Goal: Task Accomplishment & Management: Use online tool/utility

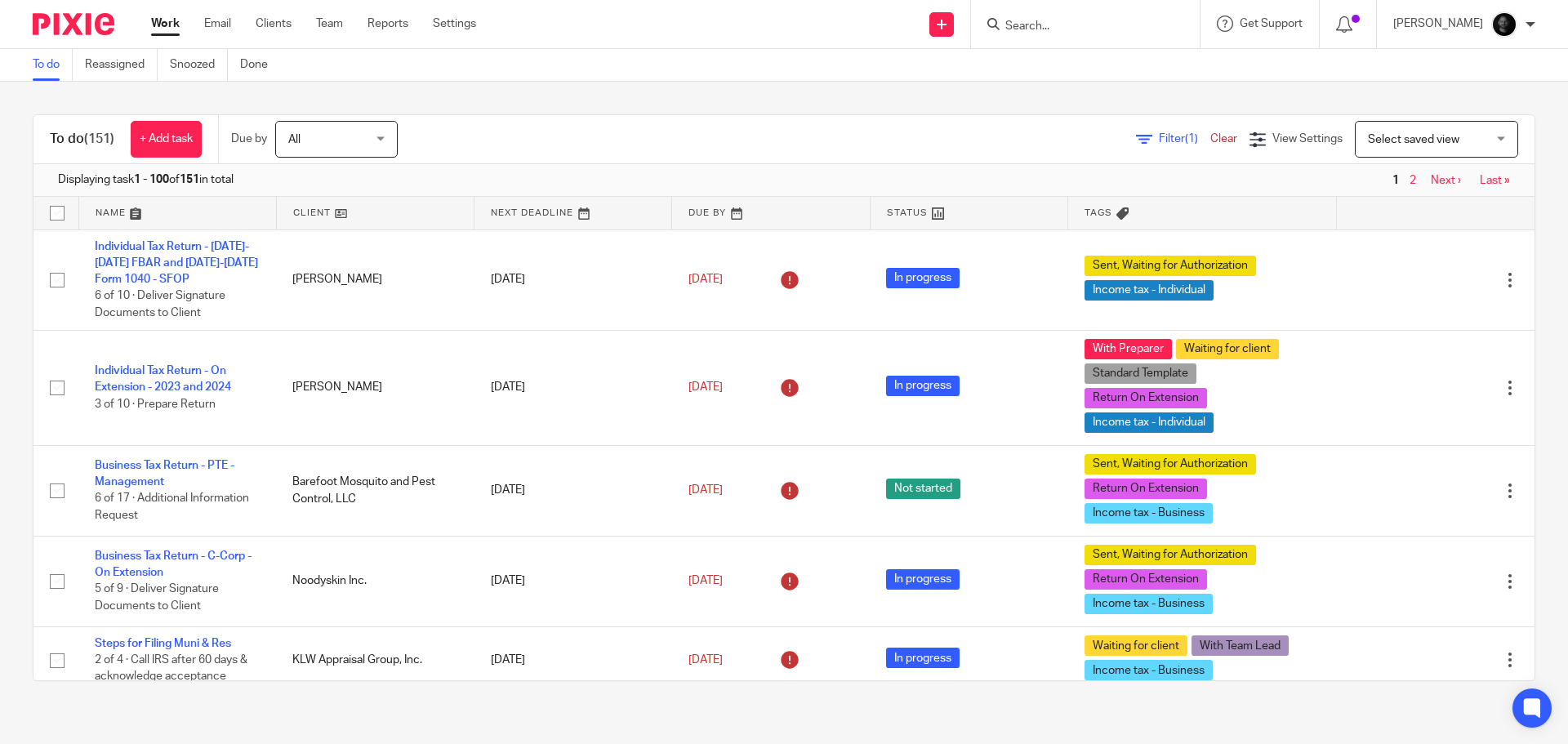
click at [1159, 135] on span "Filter (1)" at bounding box center [1184, 139] width 51 height 12
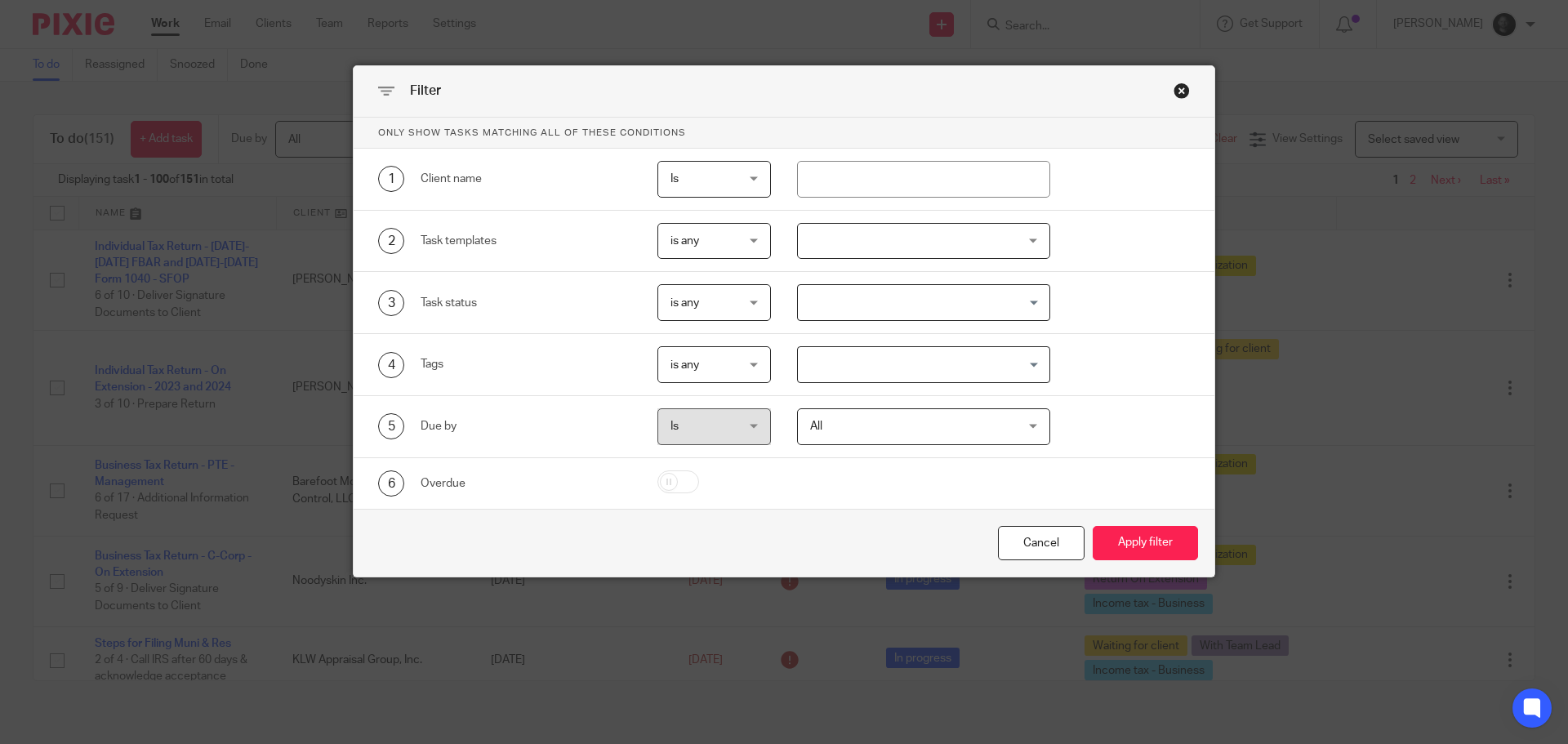
click at [892, 234] on div at bounding box center [925, 241] width 254 height 37
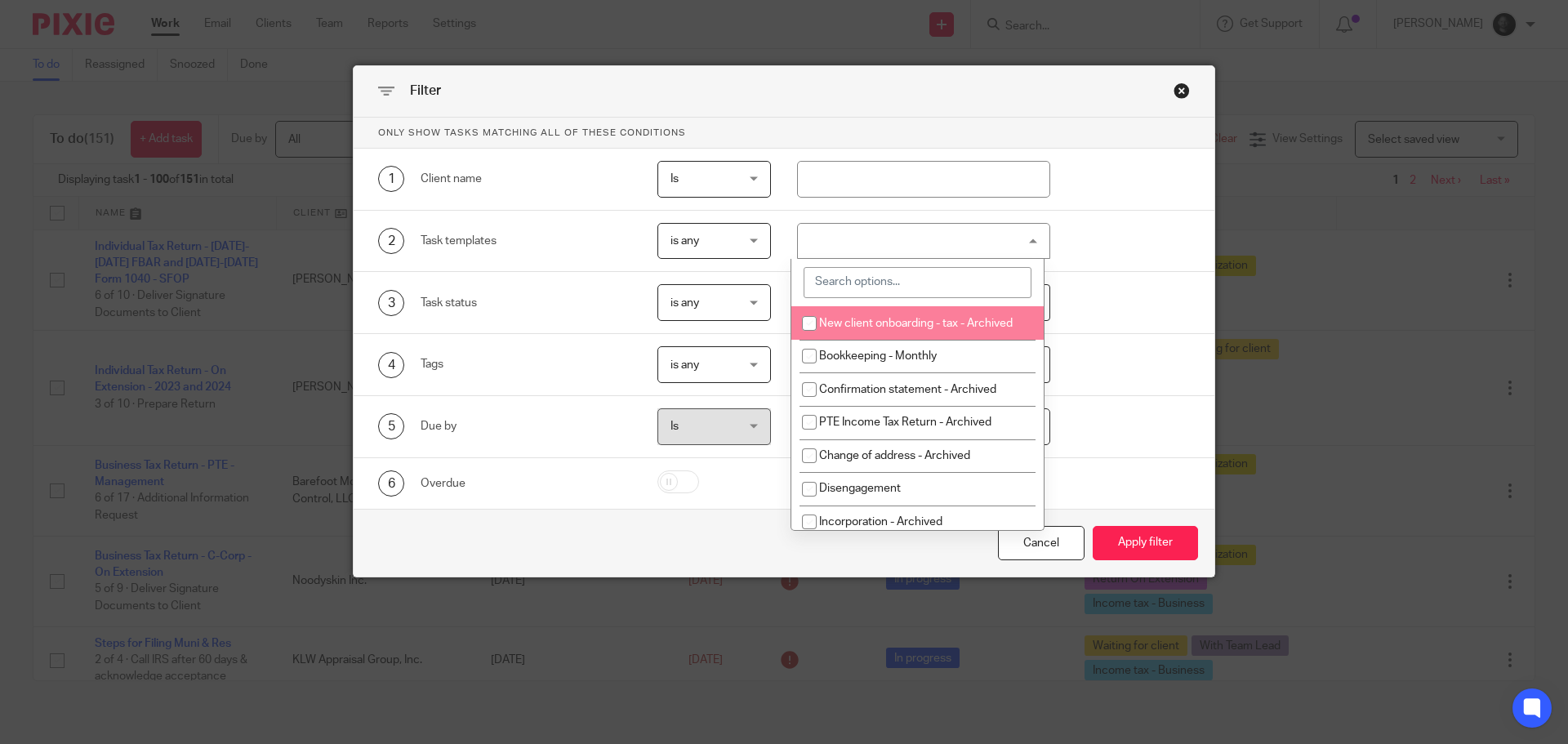
click at [1105, 251] on div "2 Task templates is any is any is any is none is_any New client onboarding - ta…" at bounding box center [771, 241] width 837 height 37
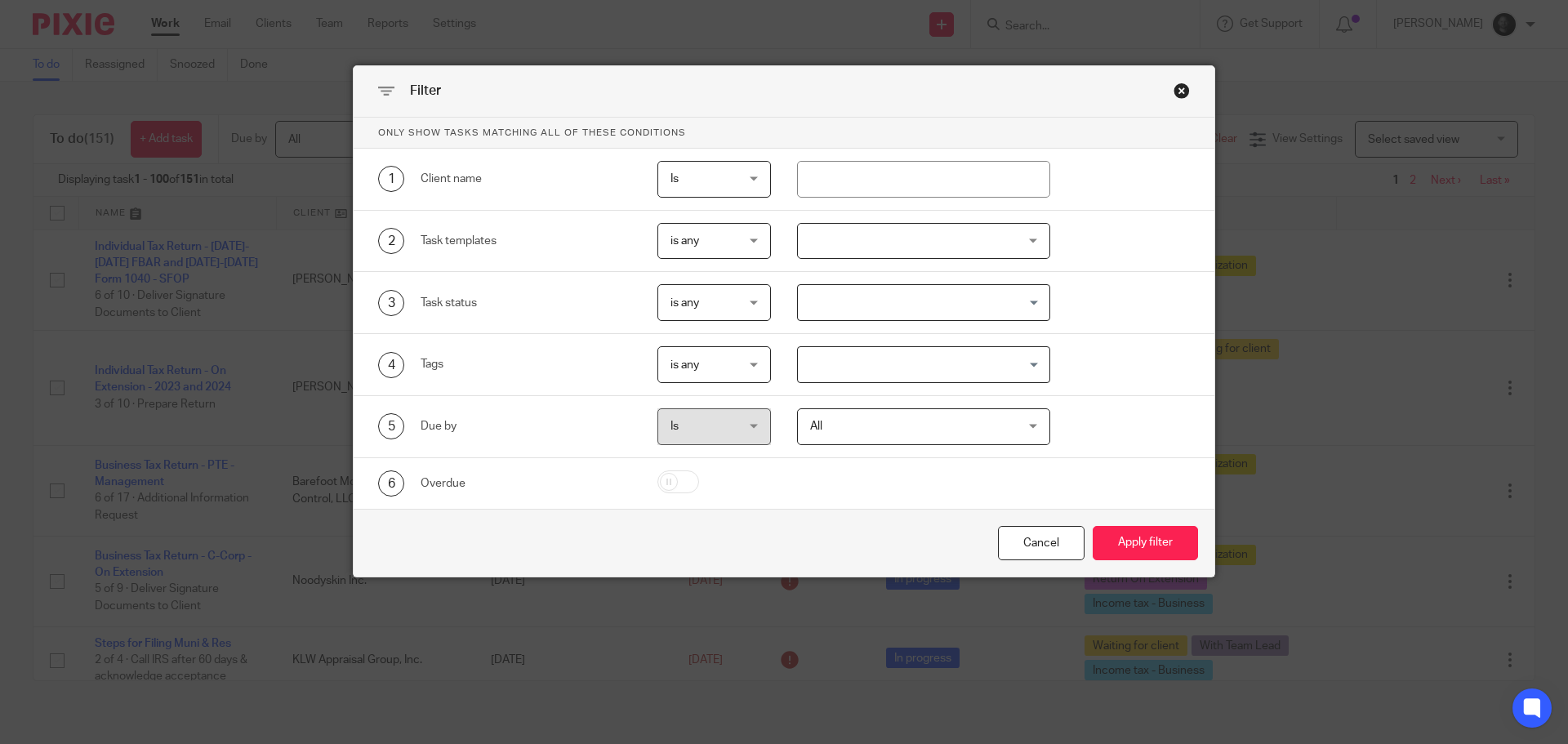
click at [932, 323] on div "3 Task status is any is any is any is none is_any Loading..." at bounding box center [784, 303] width 861 height 62
click at [928, 316] on input "Search for option" at bounding box center [920, 303] width 242 height 29
click at [1096, 290] on div "3 Task status is any is any is any is none is_any Loading... Not started In pro…" at bounding box center [771, 303] width 837 height 37
click at [895, 363] on input "Search for option" at bounding box center [920, 364] width 242 height 29
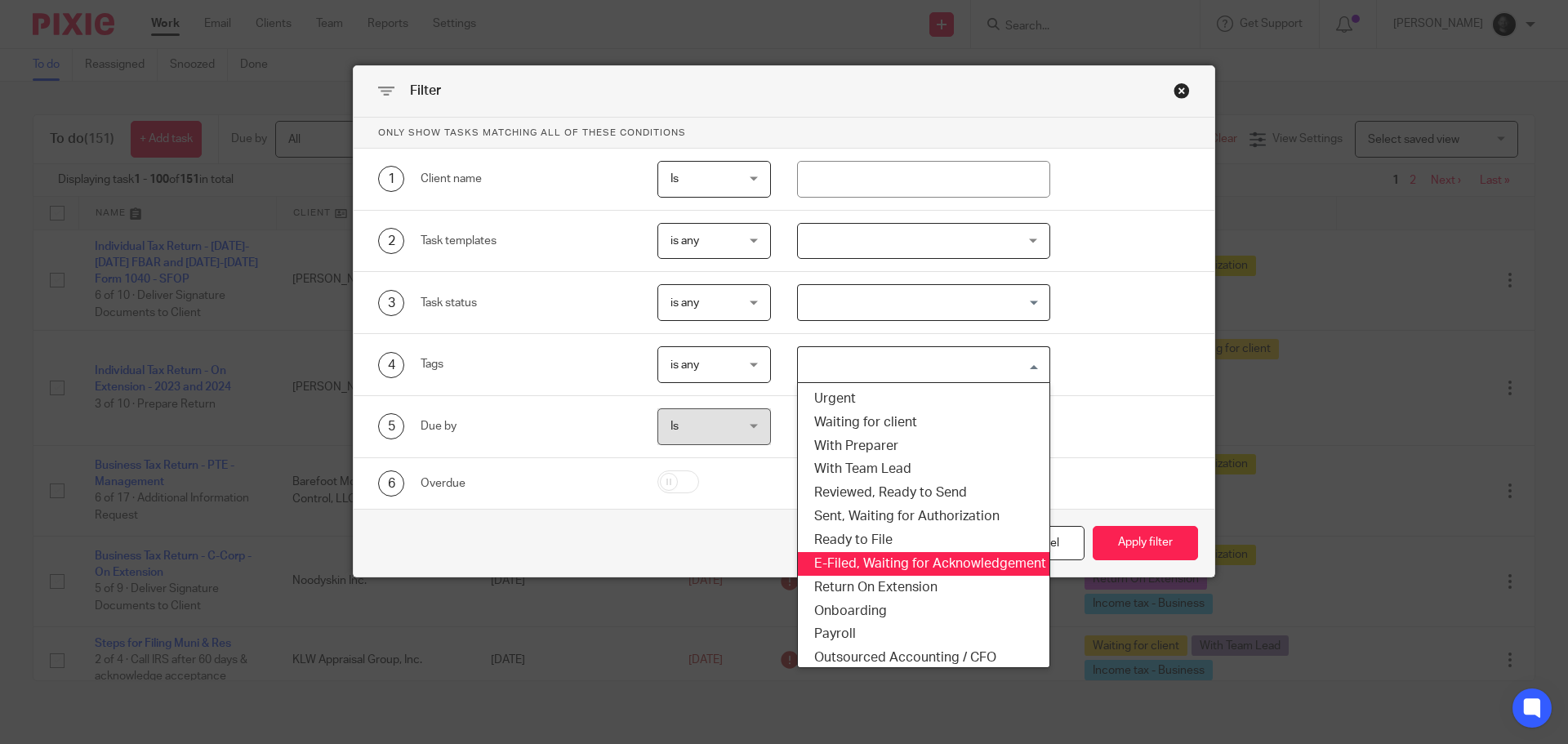
click at [869, 560] on li "E-Filed, Waiting for Acknowledgement" at bounding box center [924, 564] width 252 height 23
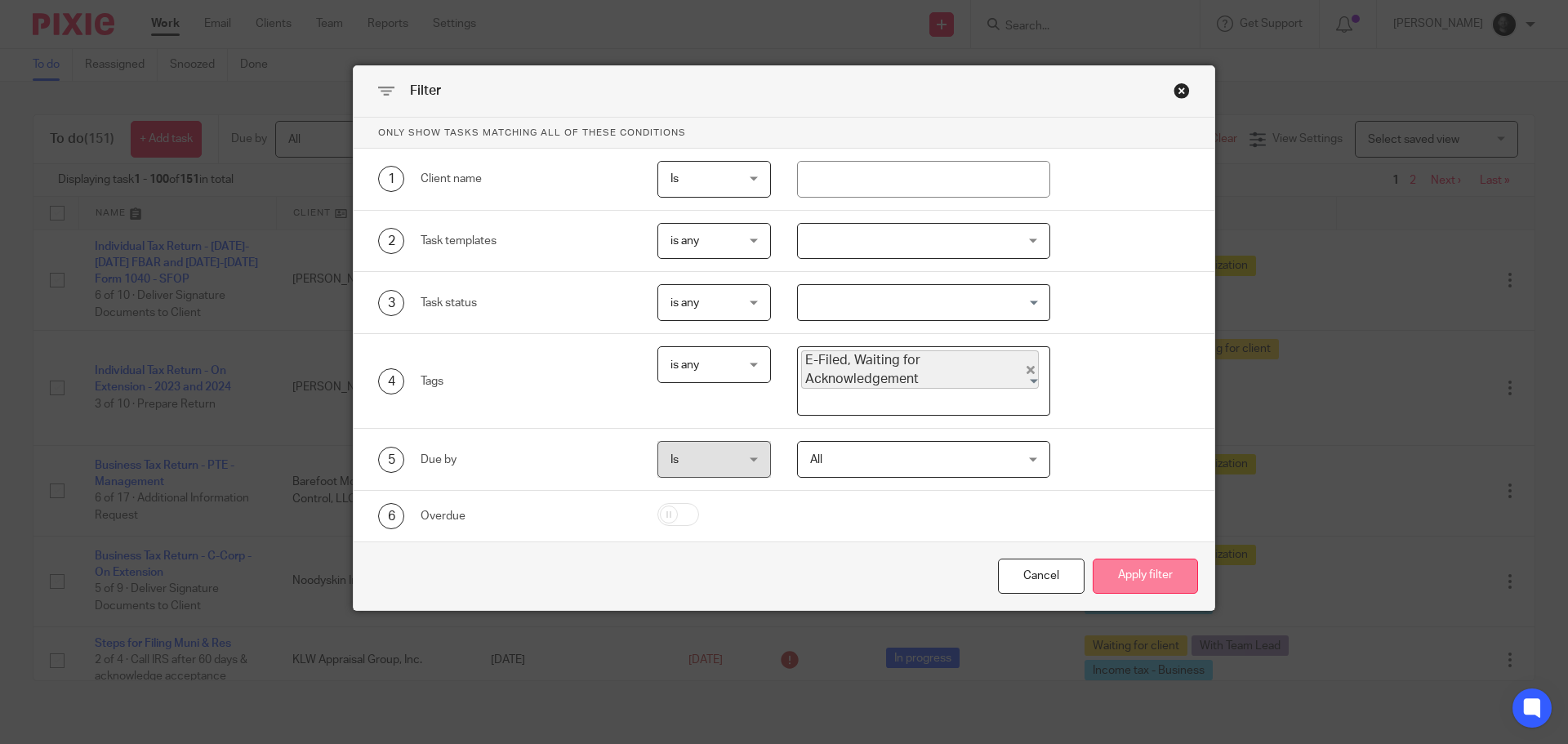
click at [1123, 563] on button "Apply filter" at bounding box center [1146, 576] width 106 height 35
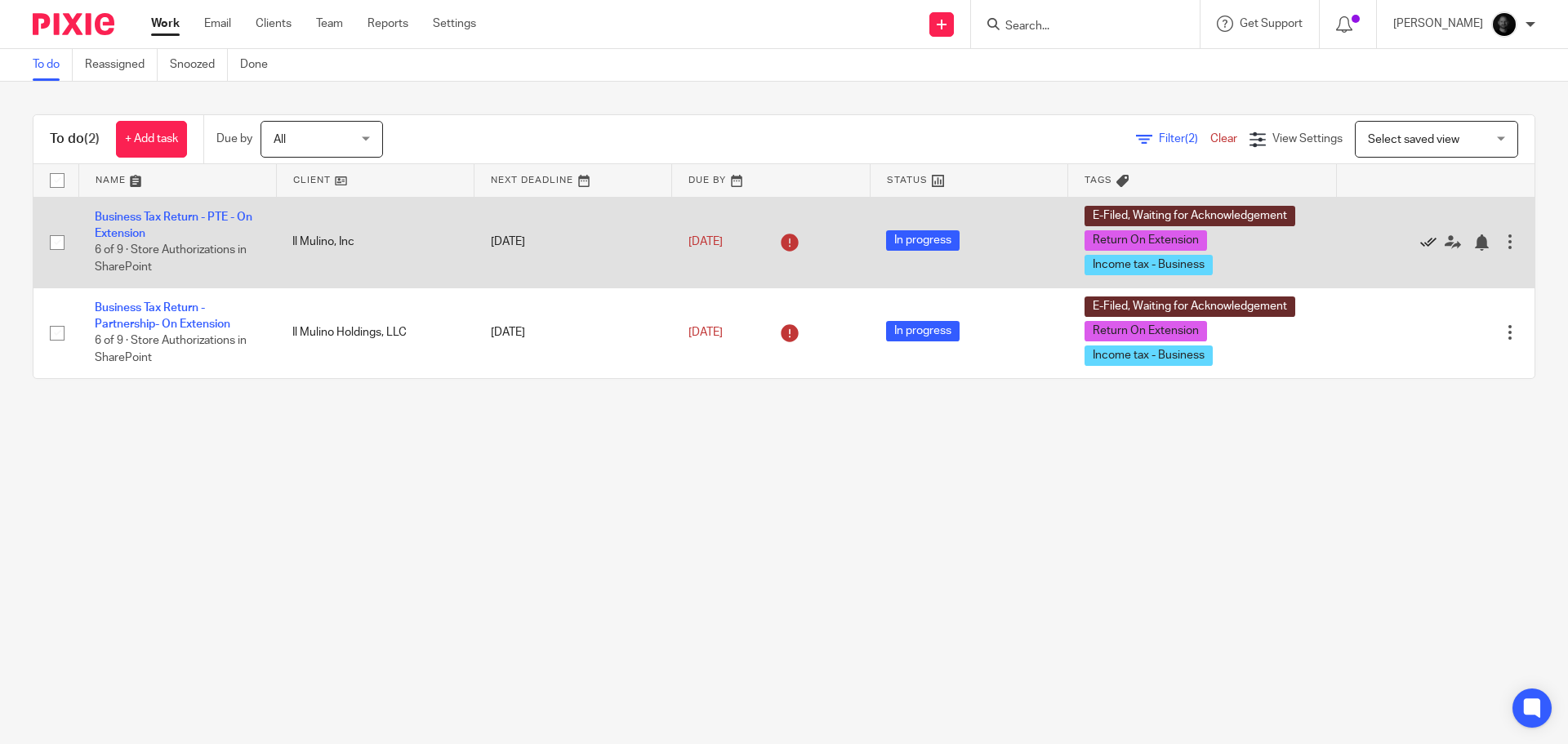
click at [1420, 238] on icon at bounding box center [1428, 243] width 16 height 16
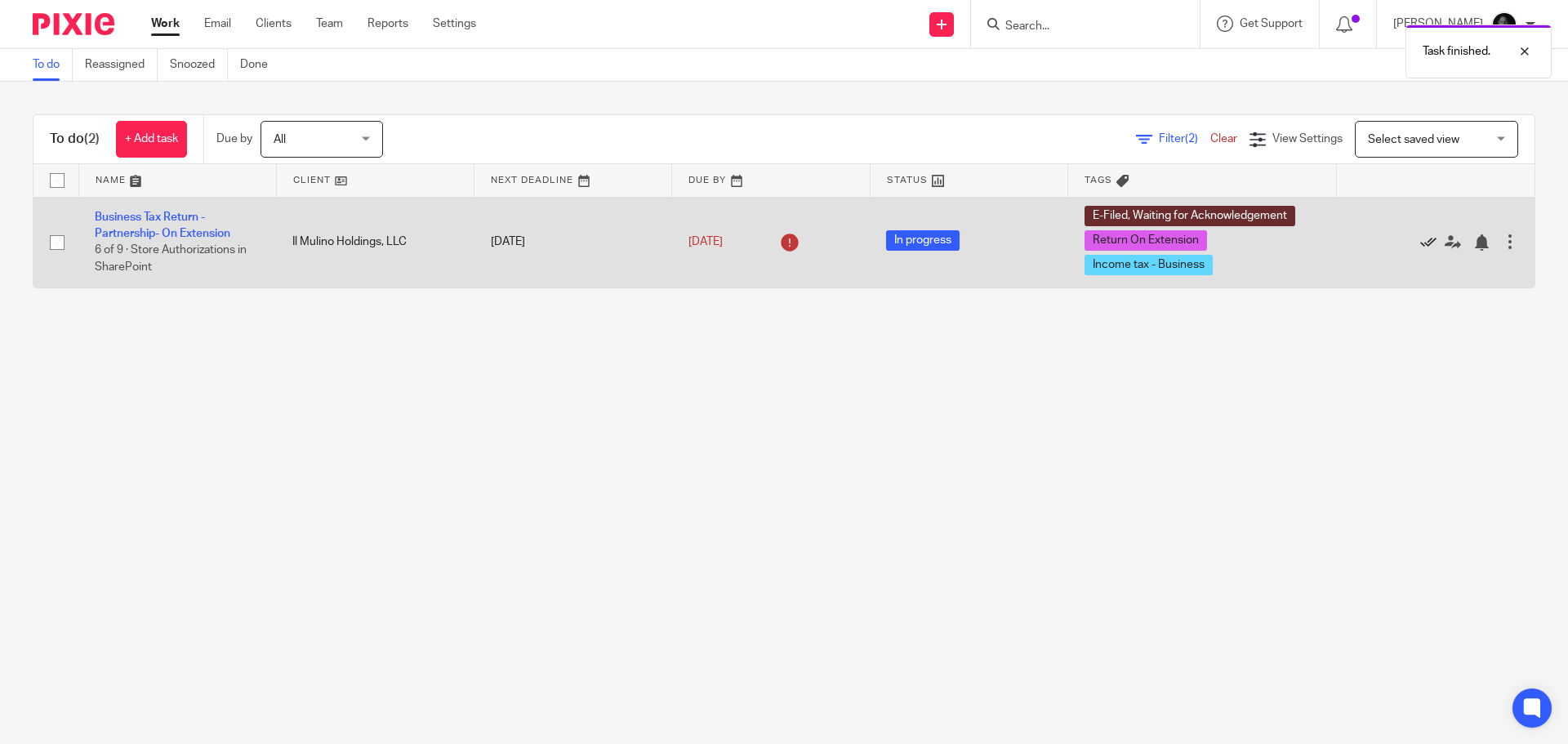
click at [1420, 244] on icon at bounding box center [1428, 243] width 16 height 16
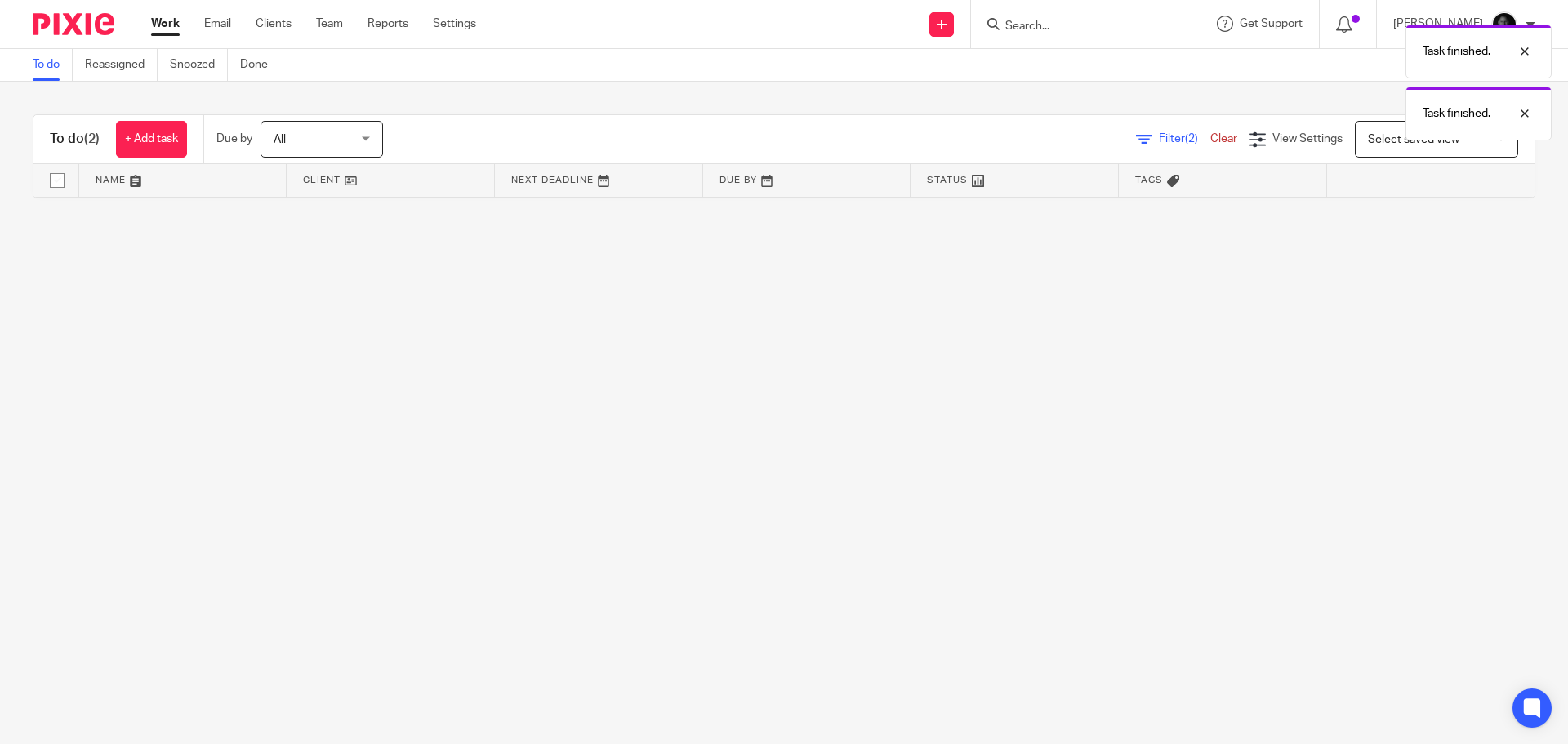
click at [1104, 21] on div "Task finished. Task finished." at bounding box center [1168, 78] width 768 height 124
click at [1059, 22] on div "Task finished. Task finished." at bounding box center [1168, 78] width 768 height 124
click at [1062, 25] on div "Task finished. Task finished." at bounding box center [1168, 78] width 768 height 124
click at [1035, 30] on div "Task finished." at bounding box center [1168, 47] width 768 height 62
click at [1035, 25] on input "Search" at bounding box center [1077, 27] width 147 height 14
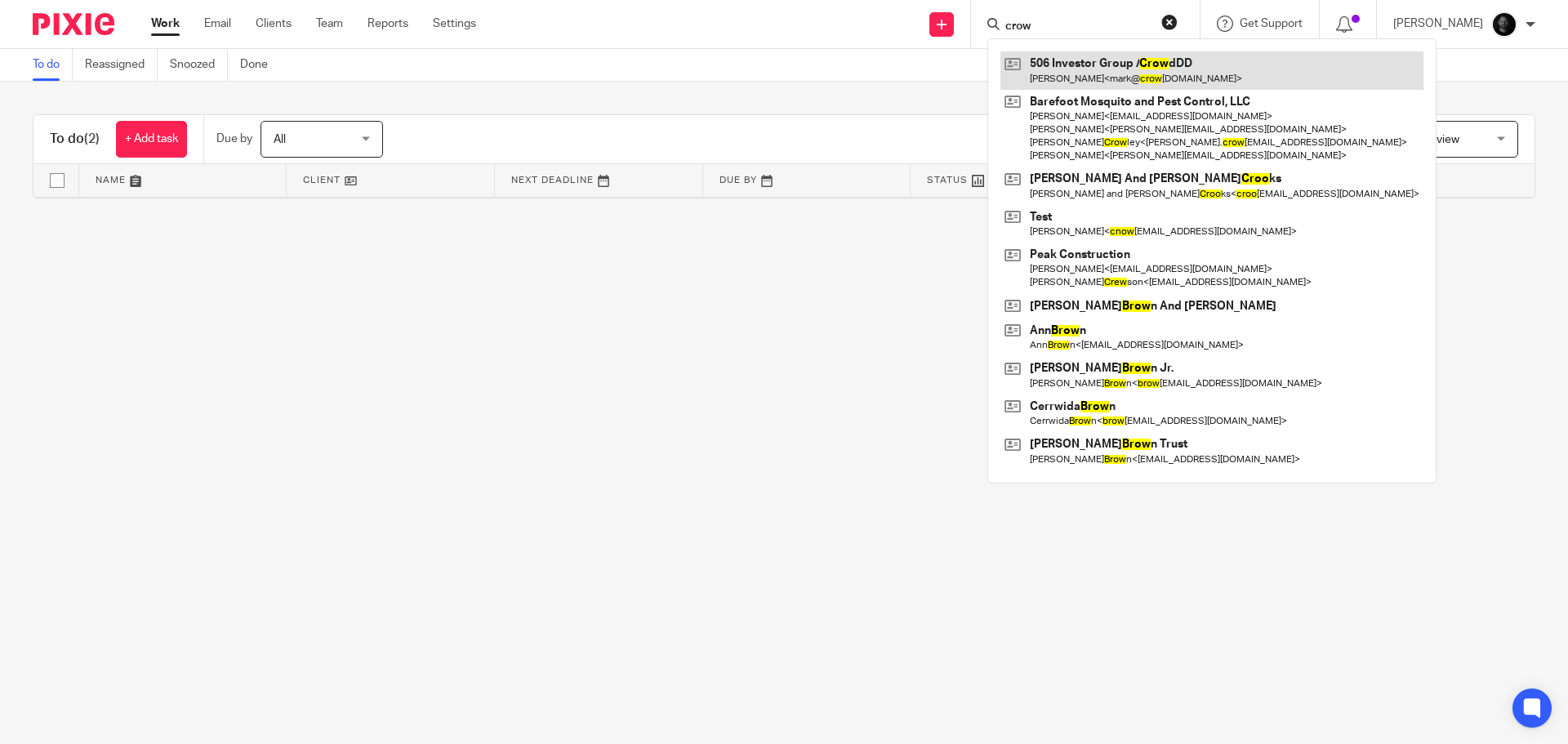
type input "crow"
click at [1104, 59] on link at bounding box center [1212, 70] width 423 height 38
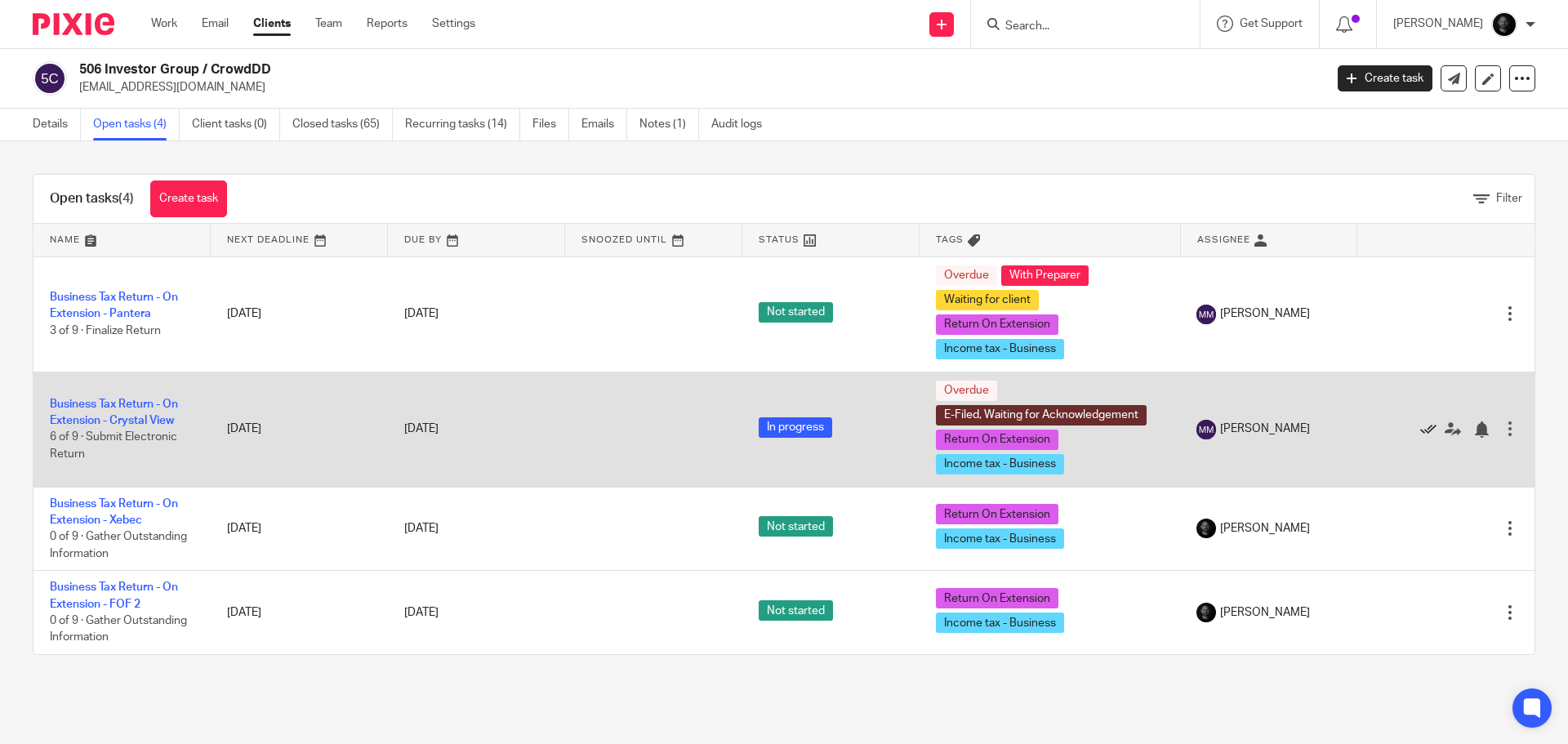
click at [1420, 428] on icon at bounding box center [1428, 430] width 16 height 16
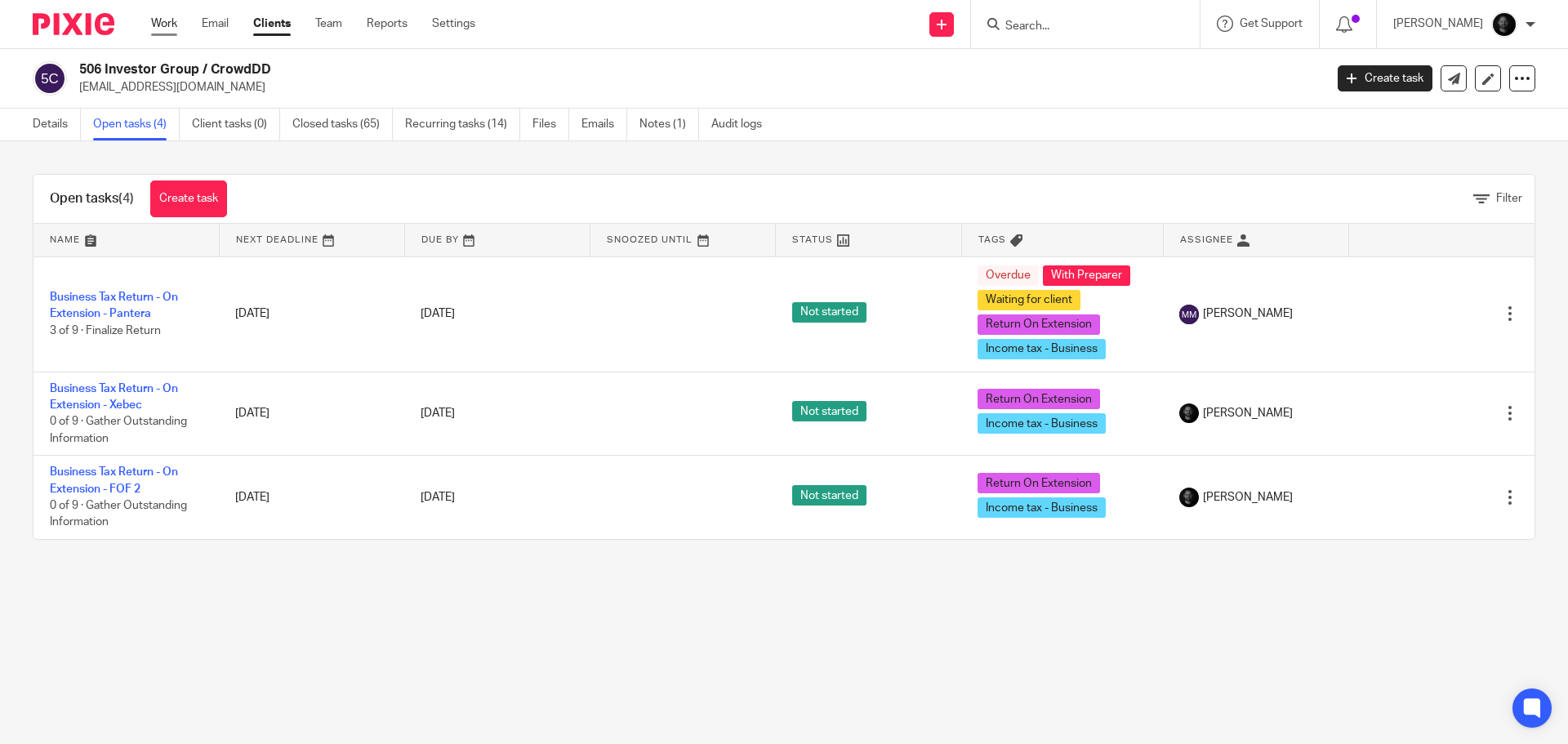
click at [173, 22] on link "Work" at bounding box center [164, 23] width 26 height 16
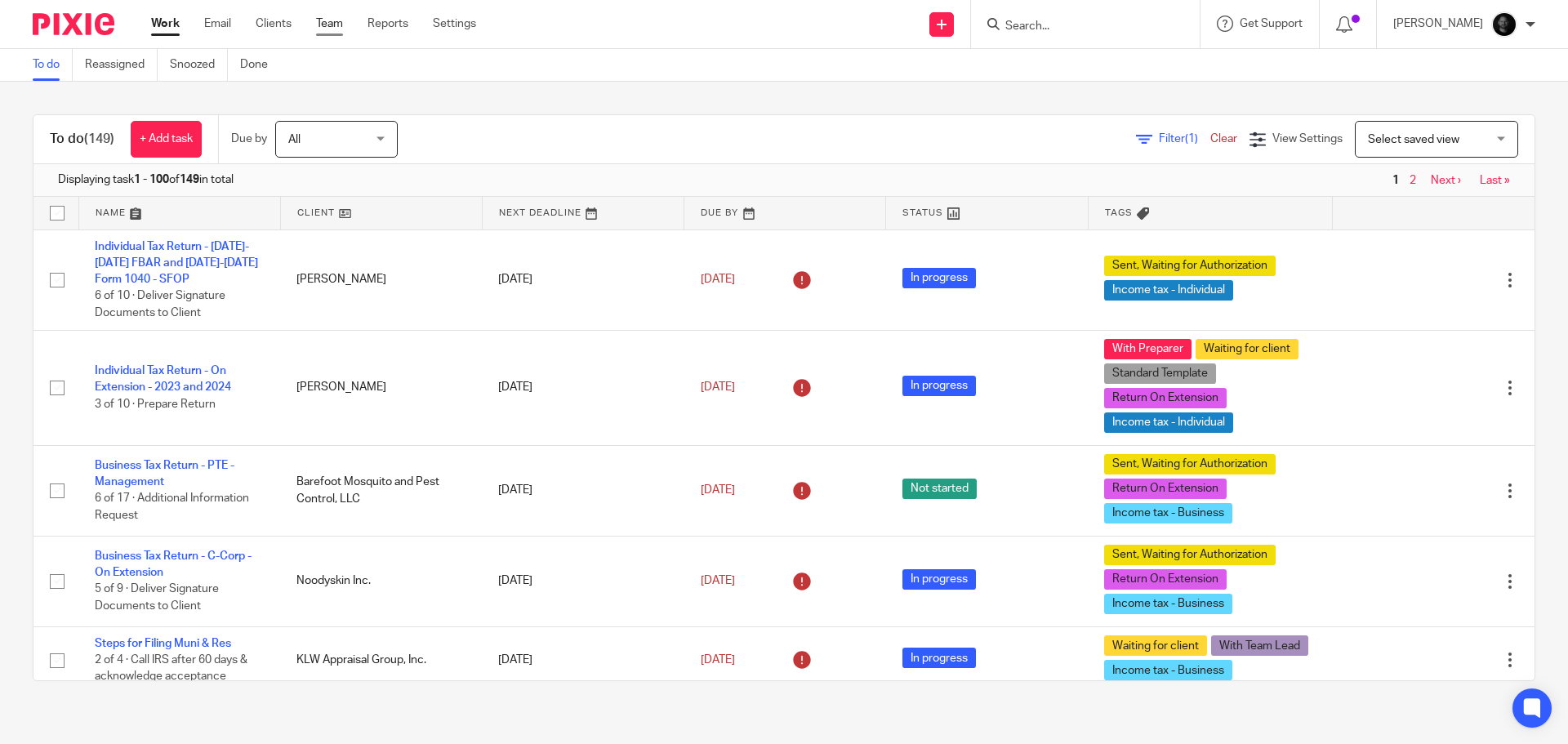
click at [341, 28] on link "Team" at bounding box center [329, 23] width 27 height 16
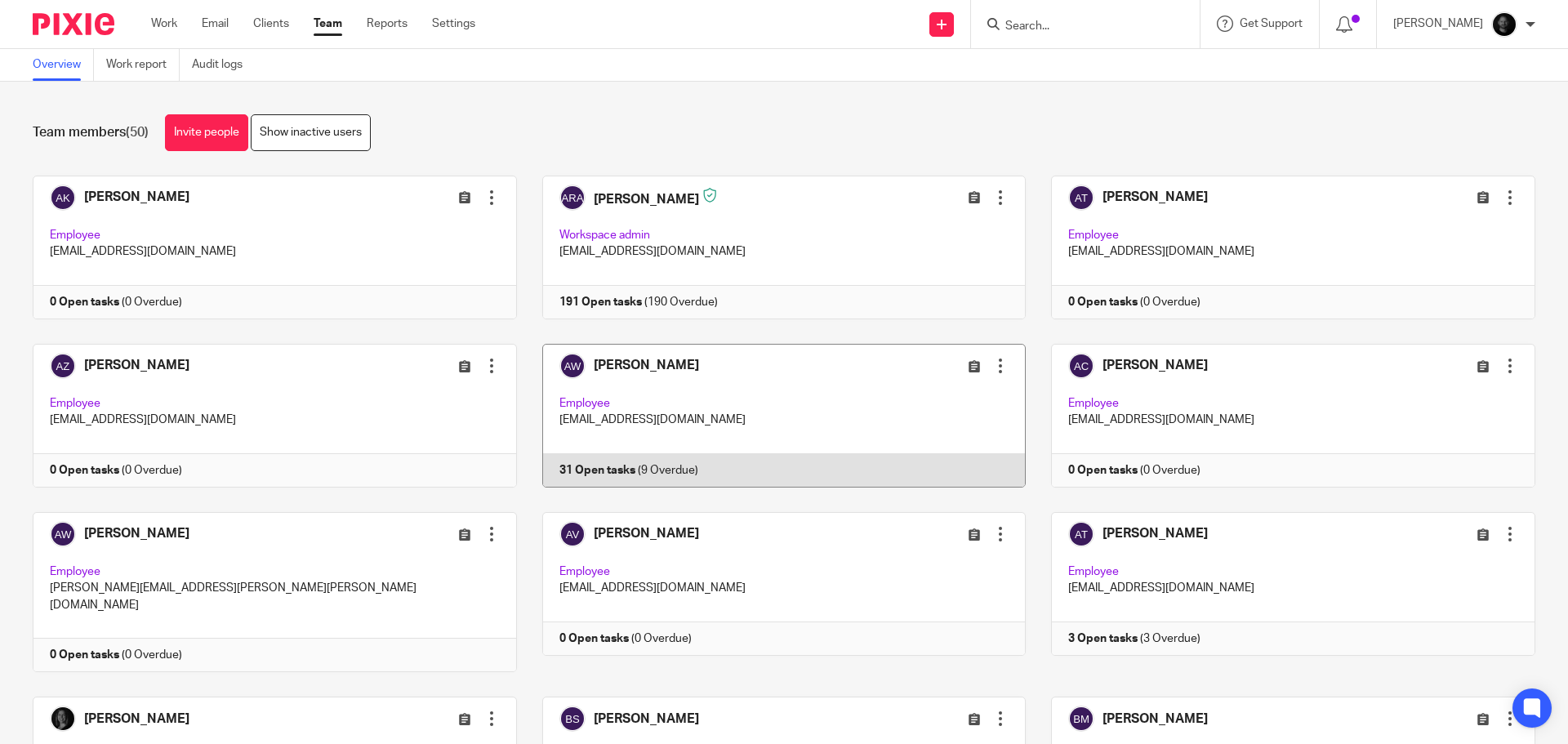
click at [663, 365] on link at bounding box center [771, 415] width 509 height 144
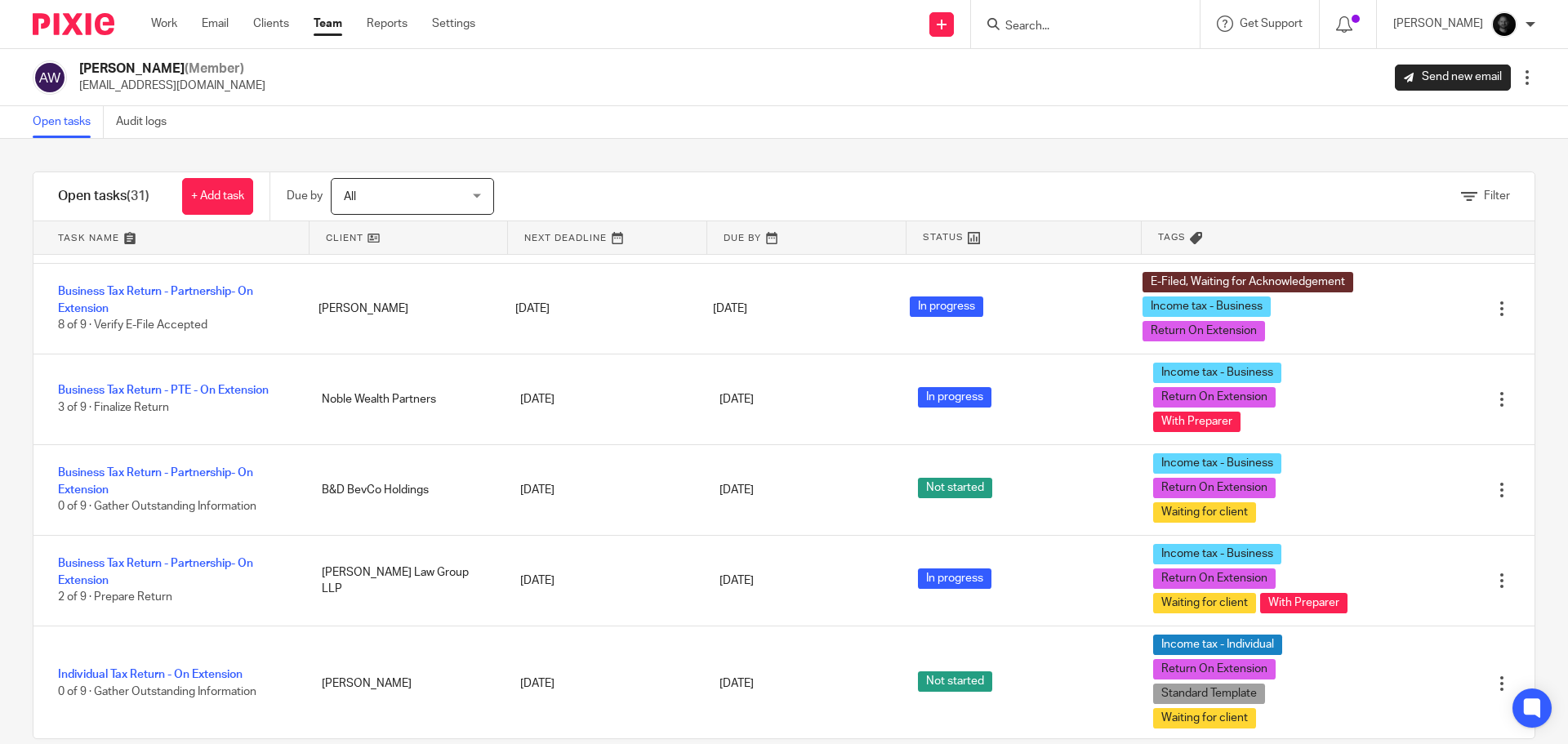
scroll to position [1552, 0]
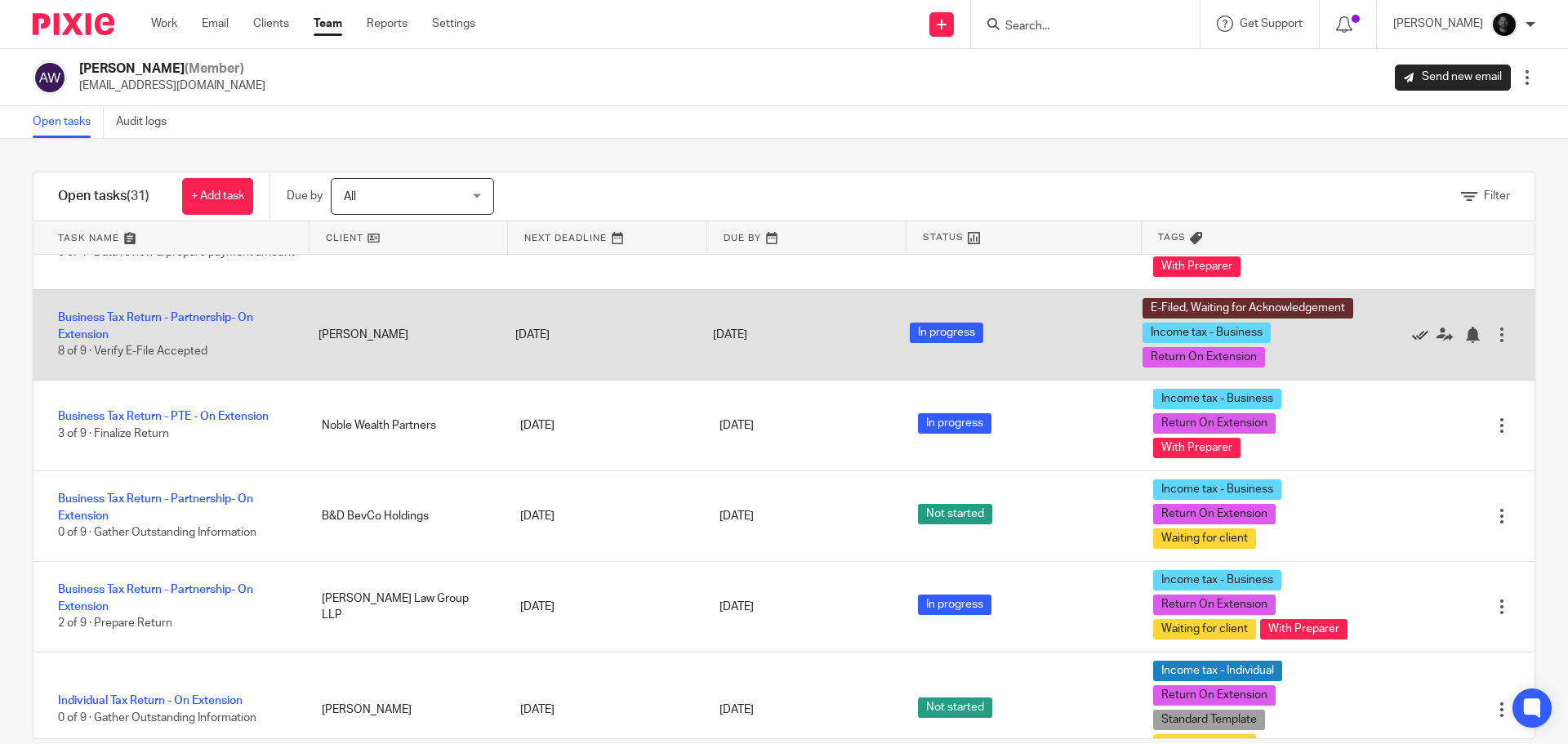
click at [1412, 343] on icon at bounding box center [1420, 335] width 16 height 16
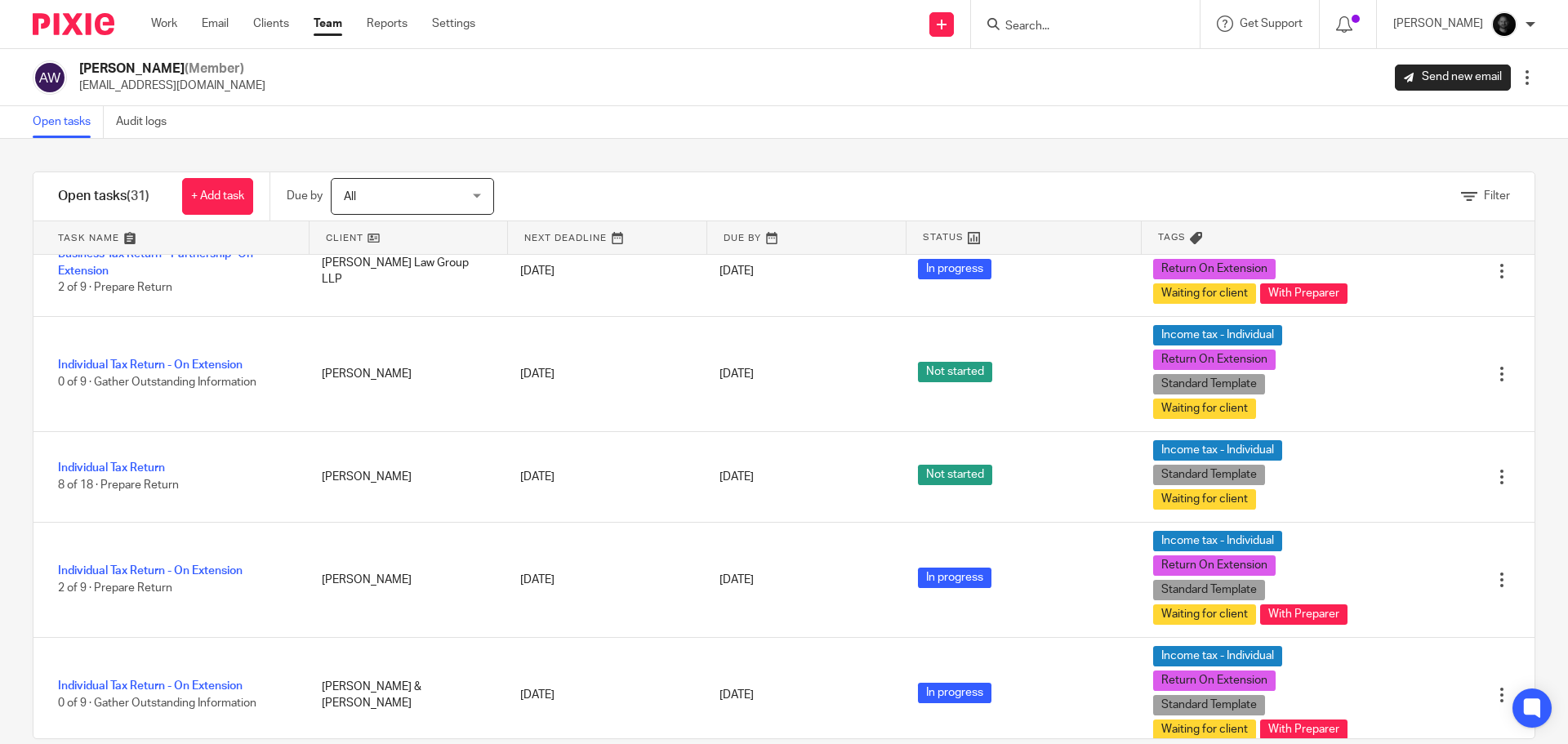
scroll to position [1715, 0]
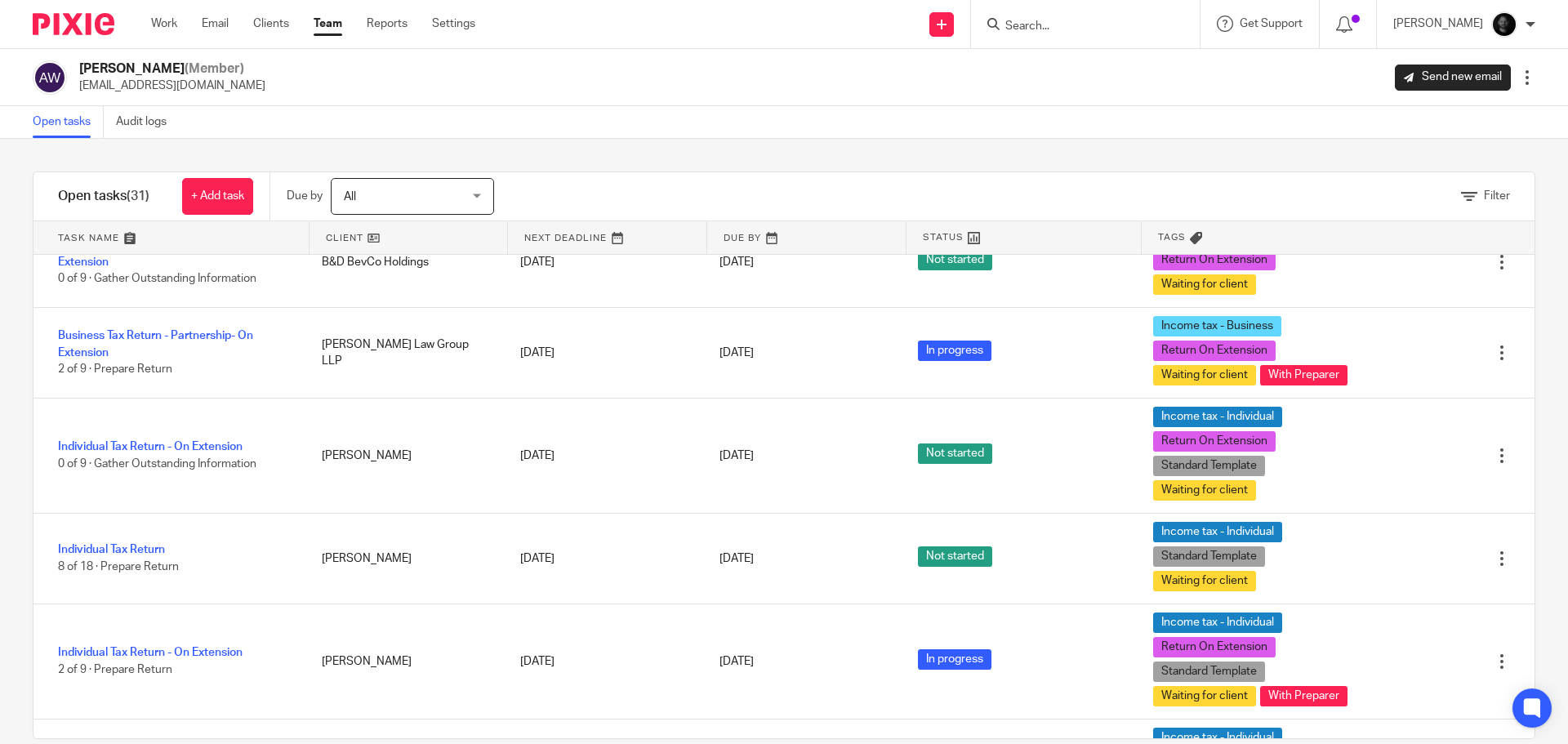
click at [783, 181] on link "[DATE]" at bounding box center [756, 171] width 73 height 17
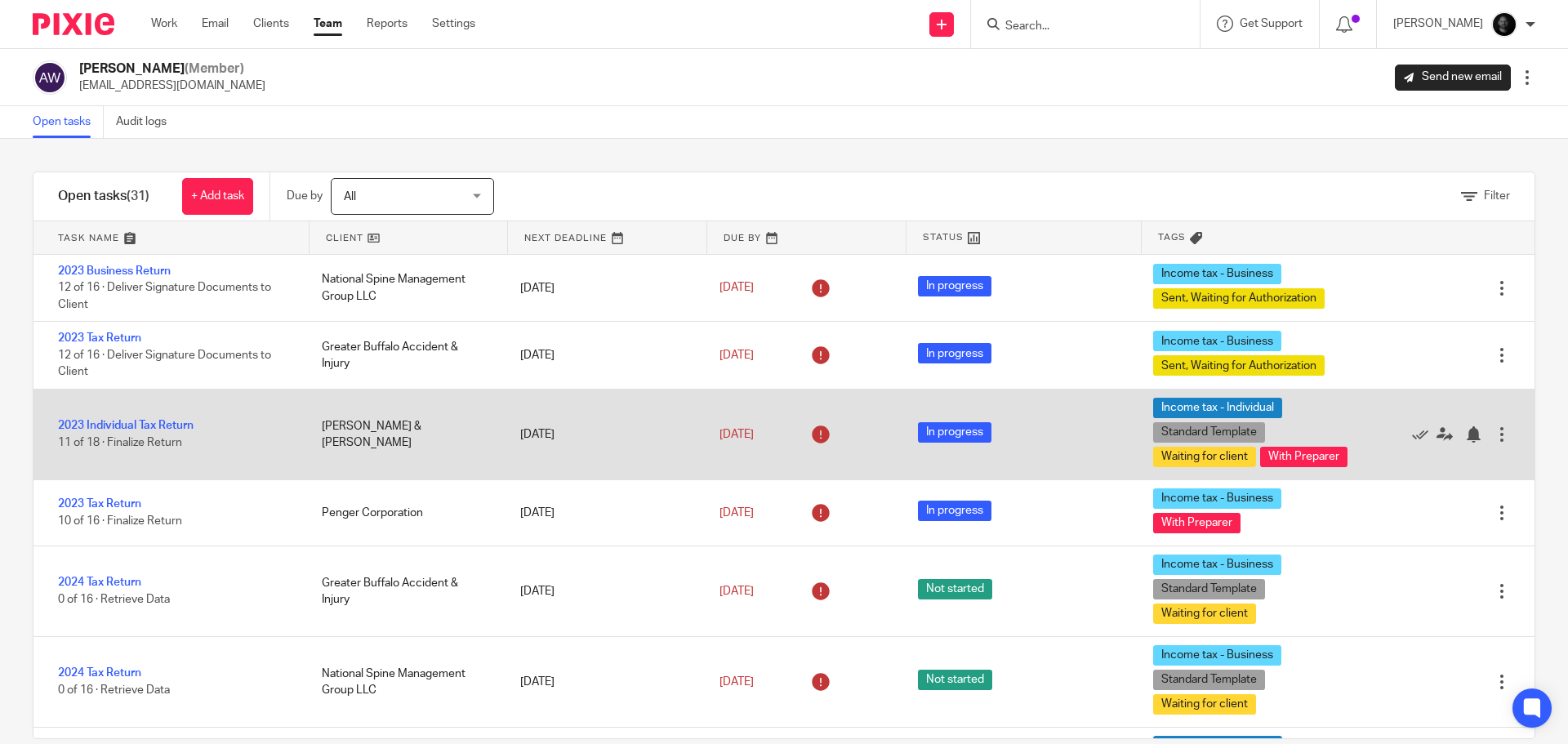
scroll to position [245, 0]
